Goal: Find specific page/section: Find specific page/section

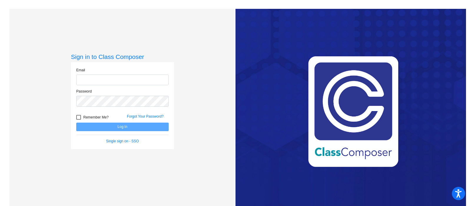
type input "[PERSON_NAME][EMAIL_ADDRESS][PERSON_NAME][DOMAIN_NAME]"
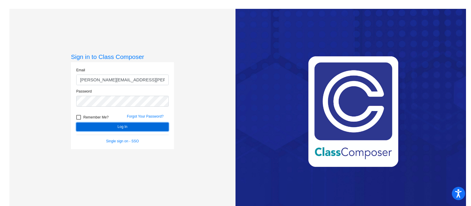
click at [125, 127] on button "Log In" at bounding box center [122, 126] width 92 height 9
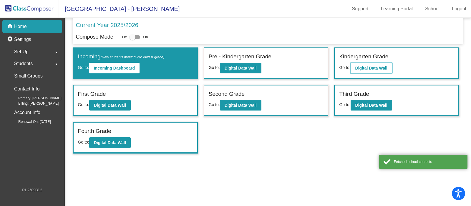
click at [364, 66] on b "Digital Data Wall" at bounding box center [371, 68] width 32 height 5
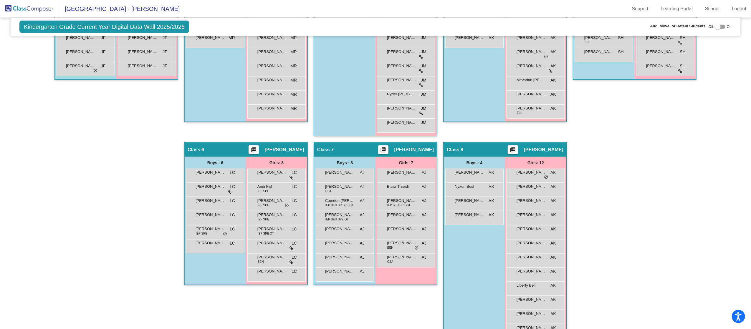
scroll to position [267, 0]
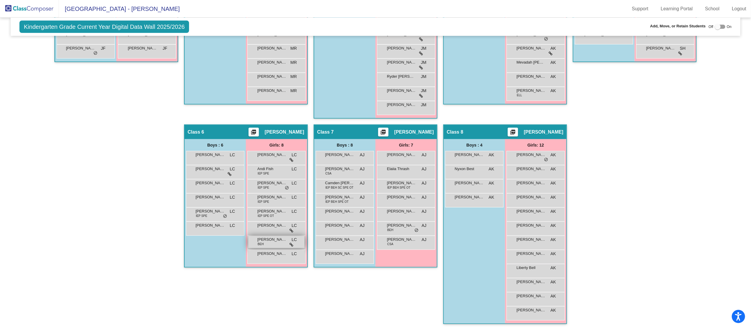
click at [274, 205] on div "[PERSON_NAME] [PERSON_NAME] [PERSON_NAME] lock do_not_disturb_alt" at bounding box center [276, 242] width 56 height 12
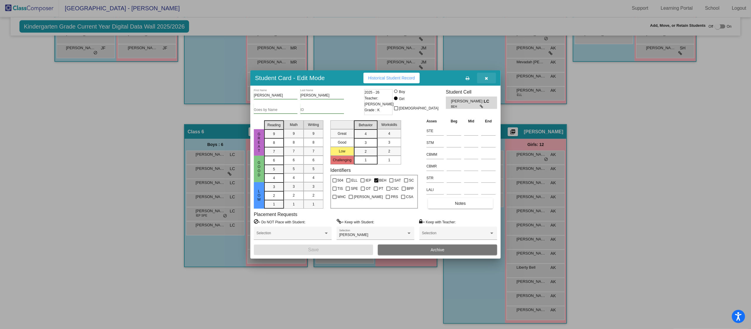
click at [471, 79] on icon "button" at bounding box center [486, 78] width 3 height 4
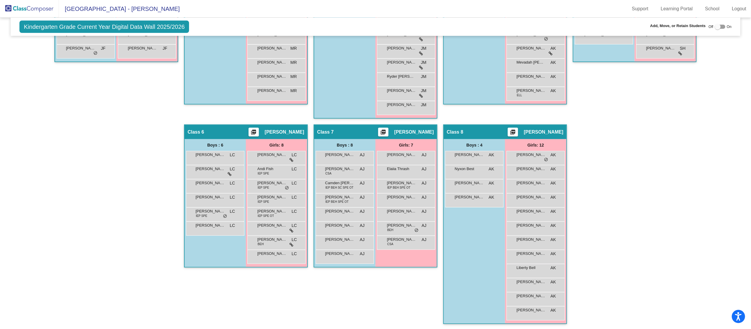
scroll to position [0, 0]
click at [207, 205] on div "[PERSON_NAME] IEP SPE LC lock do_not_disturb_alt" at bounding box center [214, 214] width 56 height 12
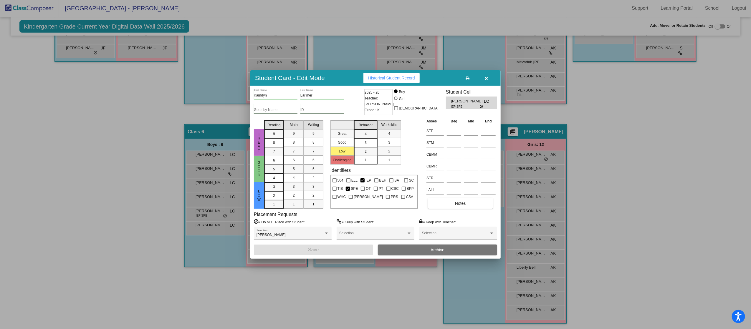
click at [471, 79] on icon "button" at bounding box center [486, 78] width 3 height 4
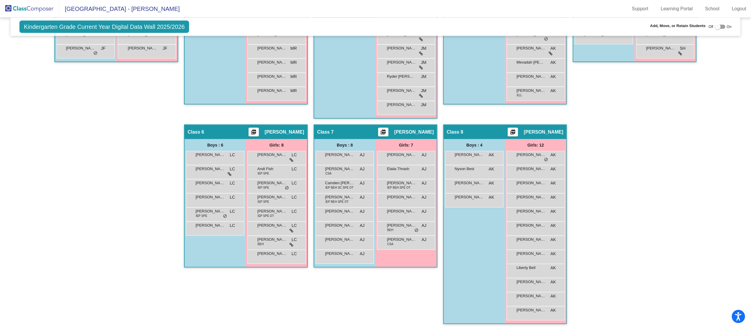
scroll to position [0, 0]
click at [397, 205] on span "[PERSON_NAME]" at bounding box center [401, 226] width 29 height 6
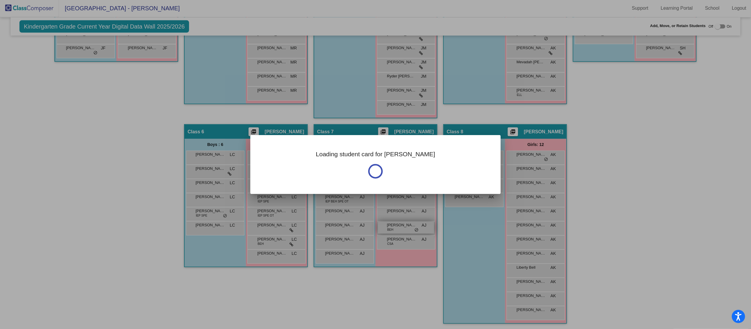
scroll to position [0, 0]
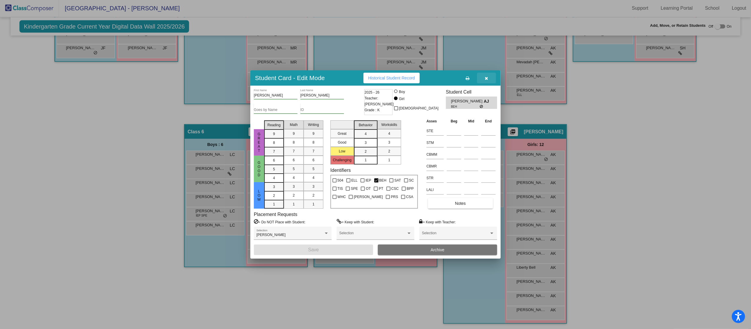
click at [471, 80] on icon "button" at bounding box center [486, 78] width 3 height 4
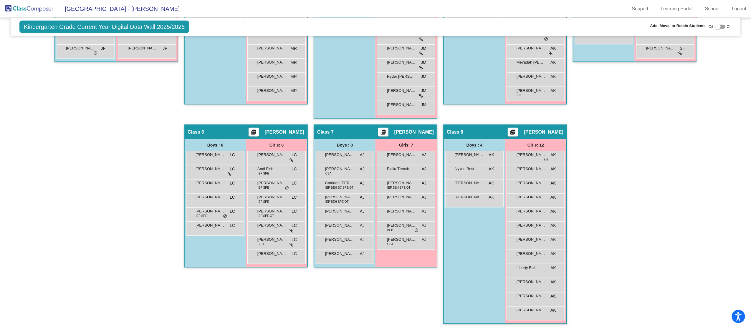
scroll to position [0, 0]
click at [471, 197] on div "Hallway - Hallway Class picture_as_pdf Add Student First Name Last Name Student…" at bounding box center [375, 124] width 721 height 411
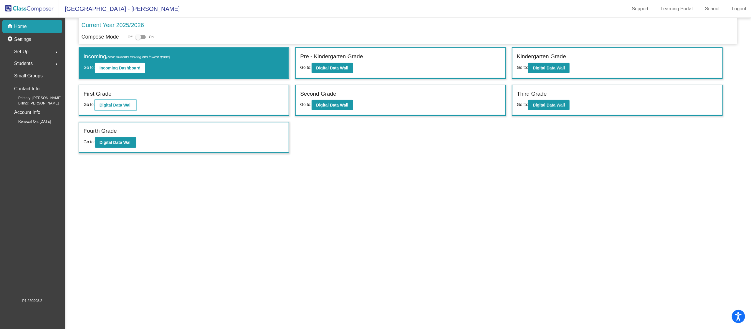
click at [122, 107] on b "Digital Data Wall" at bounding box center [116, 105] width 32 height 5
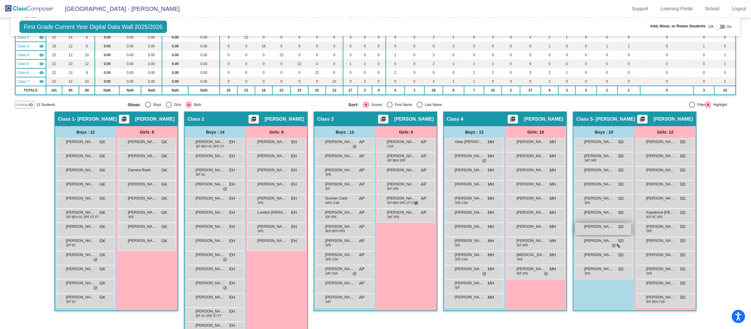
scroll to position [125, 0]
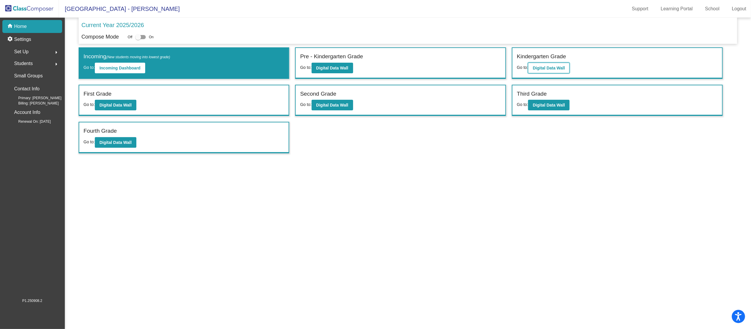
click at [471, 65] on button "Digital Data Wall" at bounding box center [549, 68] width 42 height 11
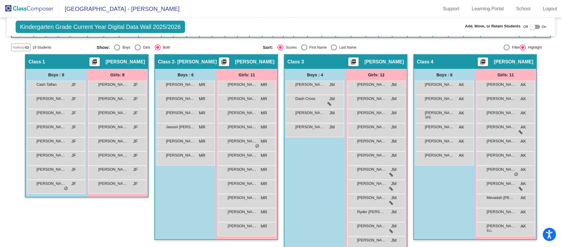
scroll to position [88, 0]
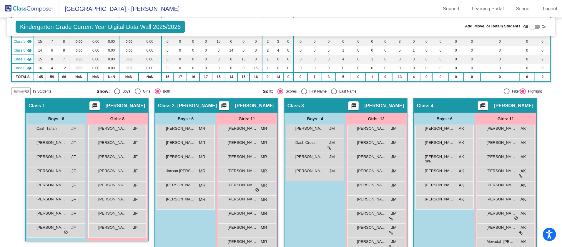
click at [347, 92] on div "Last Name" at bounding box center [346, 91] width 19 height 5
click at [334, 94] on input "Last Name" at bounding box center [334, 94] width 0 height 0
radio input "true"
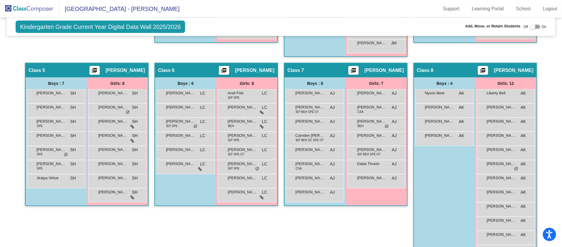
scroll to position [349, 0]
